Goal: Navigation & Orientation: Find specific page/section

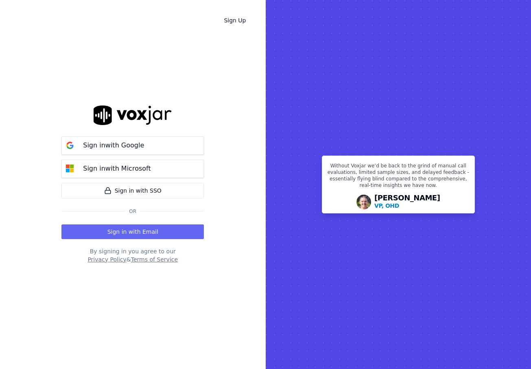
click at [149, 232] on button "Sign in with Email" at bounding box center [132, 231] width 142 height 15
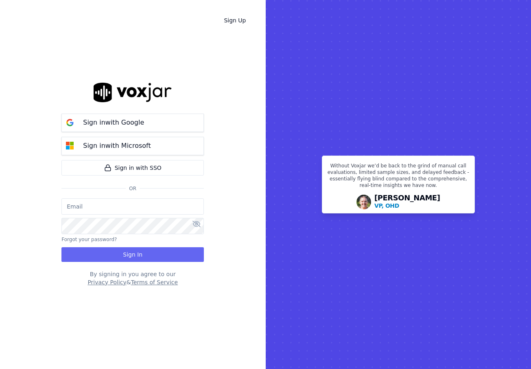
type input "[PERSON_NAME][EMAIL_ADDRESS][DOMAIN_NAME]"
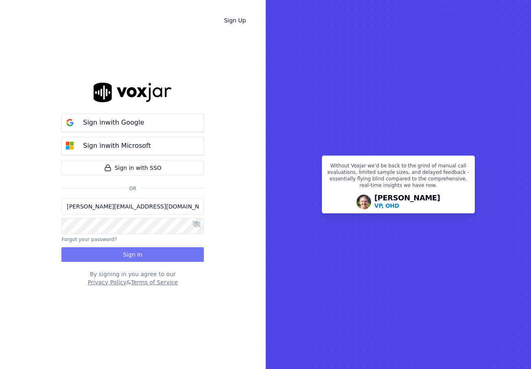
click at [140, 253] on button "Sign In" at bounding box center [132, 254] width 142 height 15
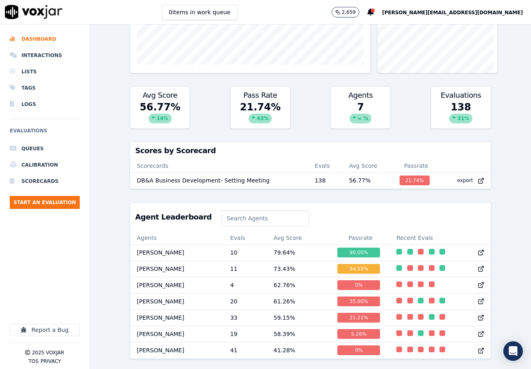
scroll to position [160, 0]
click at [478, 249] on icon at bounding box center [481, 252] width 7 height 7
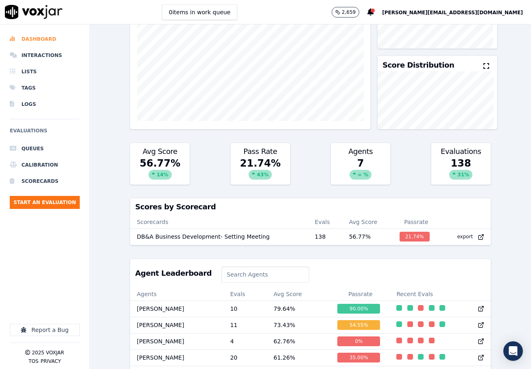
scroll to position [79, 0]
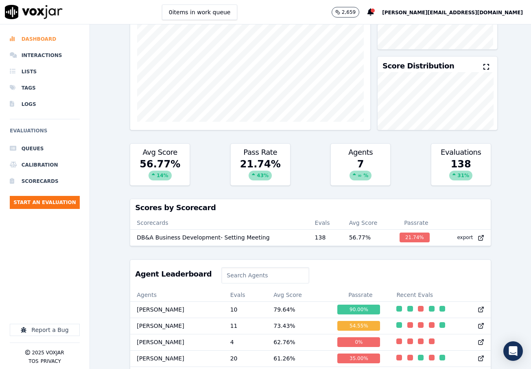
click at [39, 40] on li "Dashboard" at bounding box center [45, 39] width 70 height 16
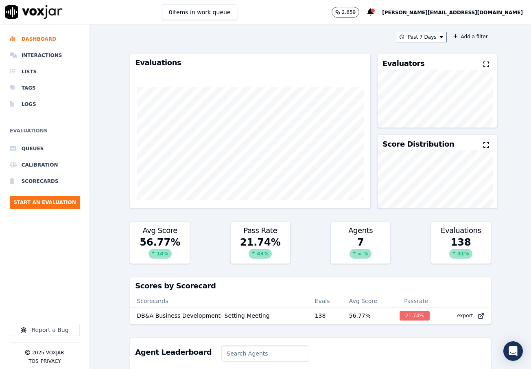
scroll to position [0, 0]
